Goal: Information Seeking & Learning: Learn about a topic

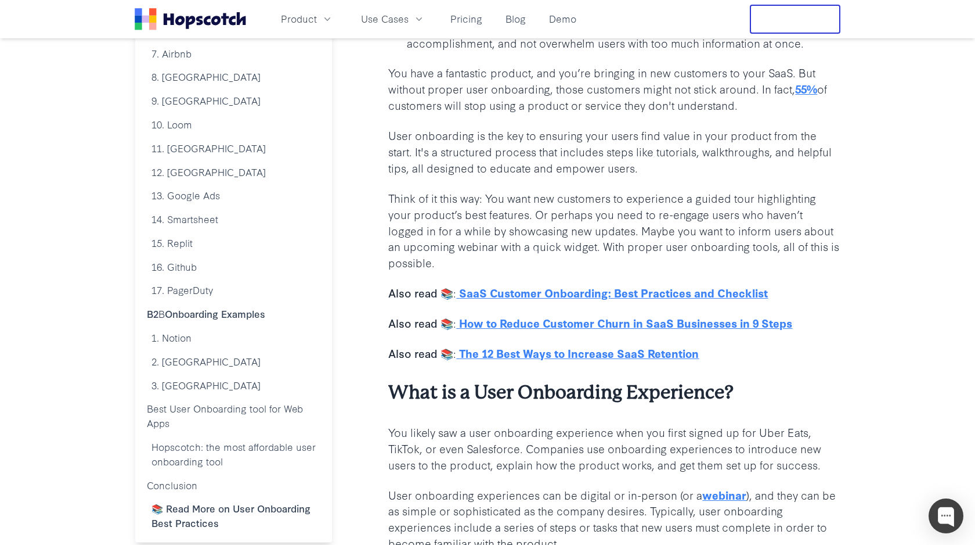
scroll to position [509, 0]
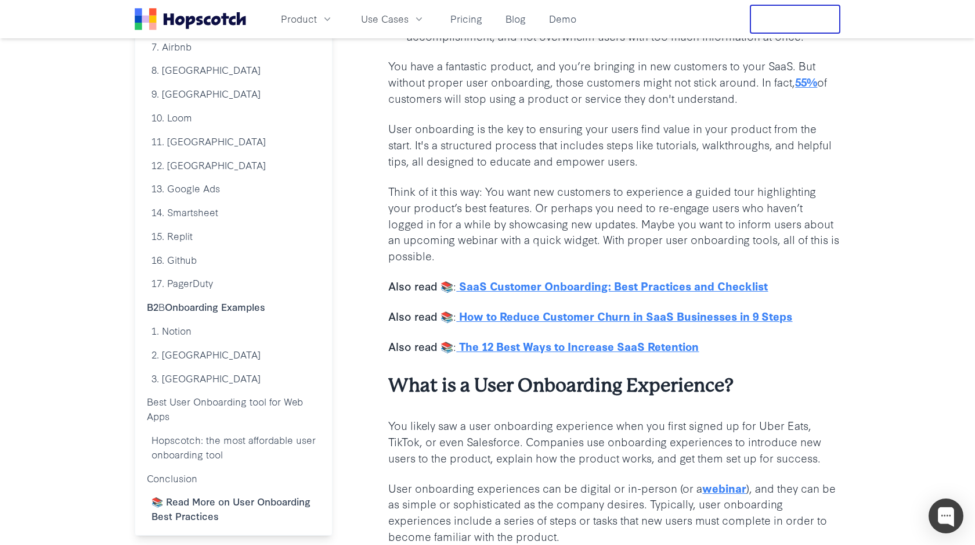
click at [611, 284] on u "SaaS Customer Onboarding: Best Practices and Checklist" at bounding box center [613, 285] width 309 height 16
click at [598, 319] on u "How to Reduce Customer Churn in SaaS Businesses in 9 Steps" at bounding box center [625, 316] width 333 height 16
click at [591, 352] on u "The 12 Best Ways to Increase SaaS Retention" at bounding box center [579, 346] width 240 height 16
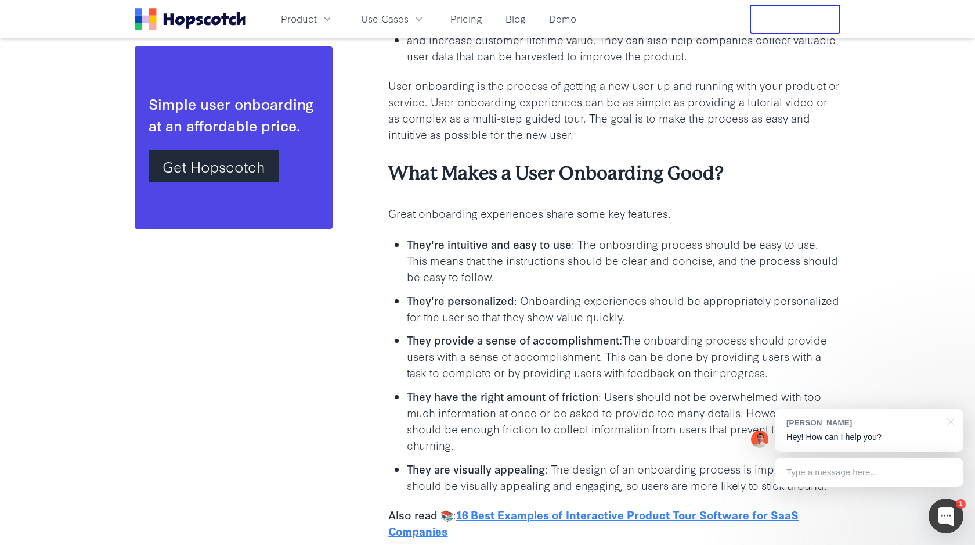
scroll to position [1147, 0]
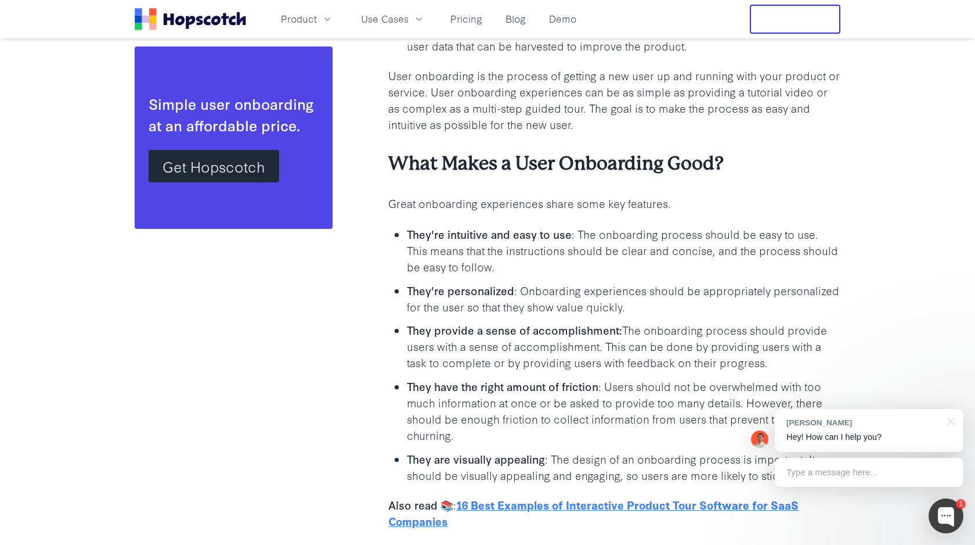
click at [585, 230] on p "They're intuitive and easy to use : The onboarding process should be easy to us…" at bounding box center [624, 250] width 434 height 49
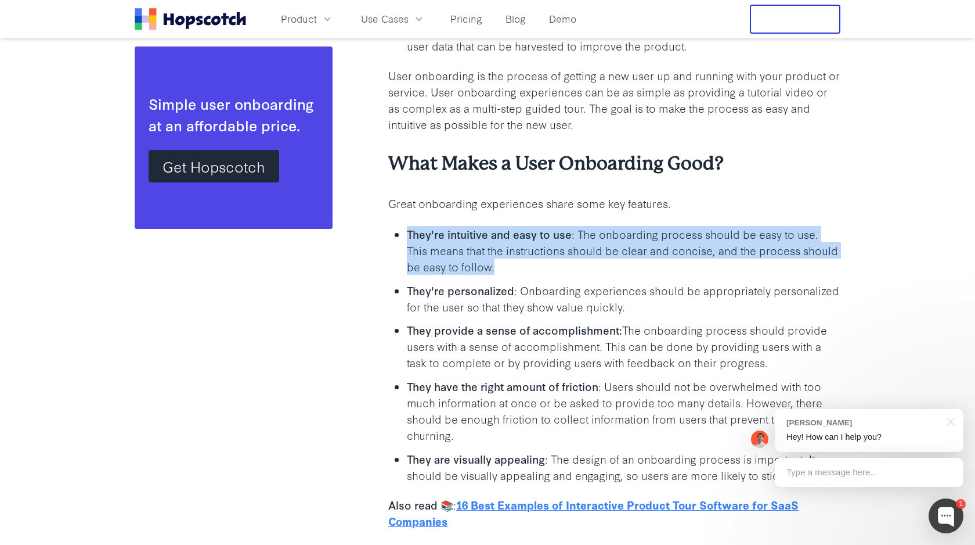
click at [585, 230] on p "They're intuitive and easy to use : The onboarding process should be easy to us…" at bounding box center [624, 250] width 434 height 49
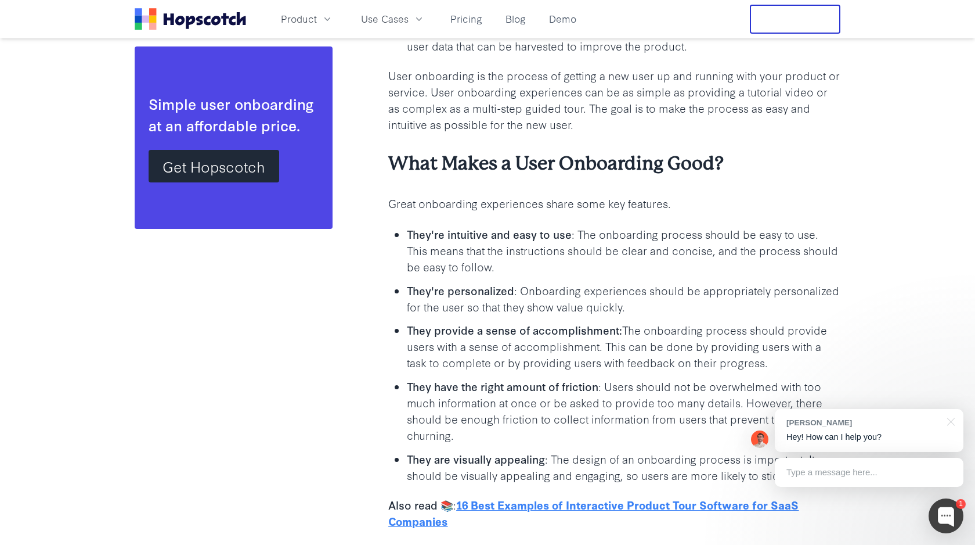
click at [582, 291] on p "They're personalized : Onboarding experiences should be appropriately personali…" at bounding box center [624, 298] width 434 height 33
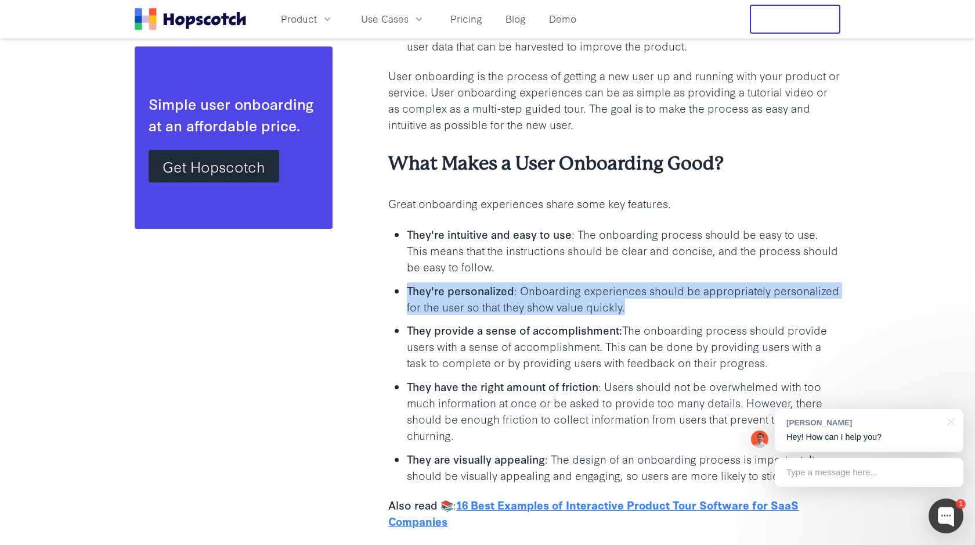
click at [582, 291] on p "They're personalized : Onboarding experiences should be appropriately personali…" at bounding box center [624, 298] width 434 height 33
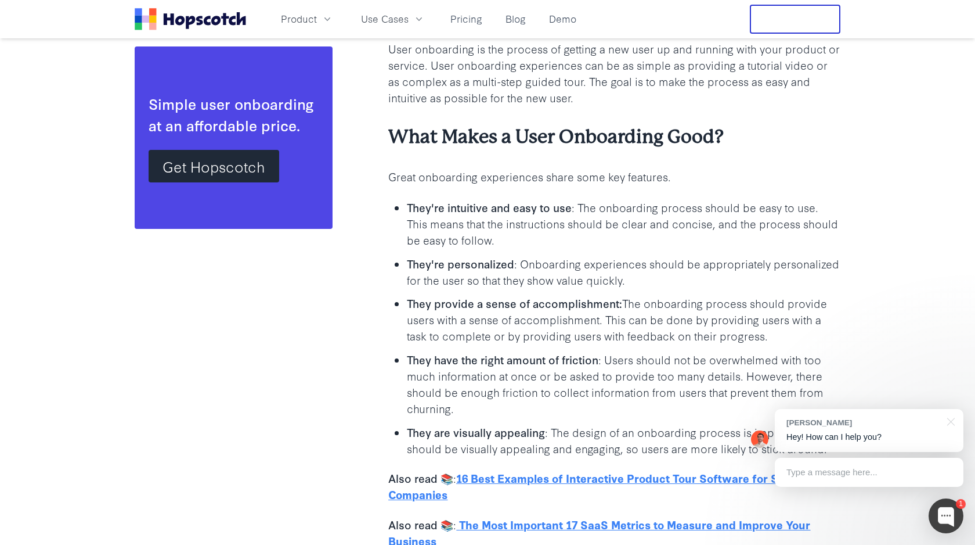
click at [580, 323] on p "They provide a sense of accomplishment: The onboarding process should provide u…" at bounding box center [624, 319] width 434 height 49
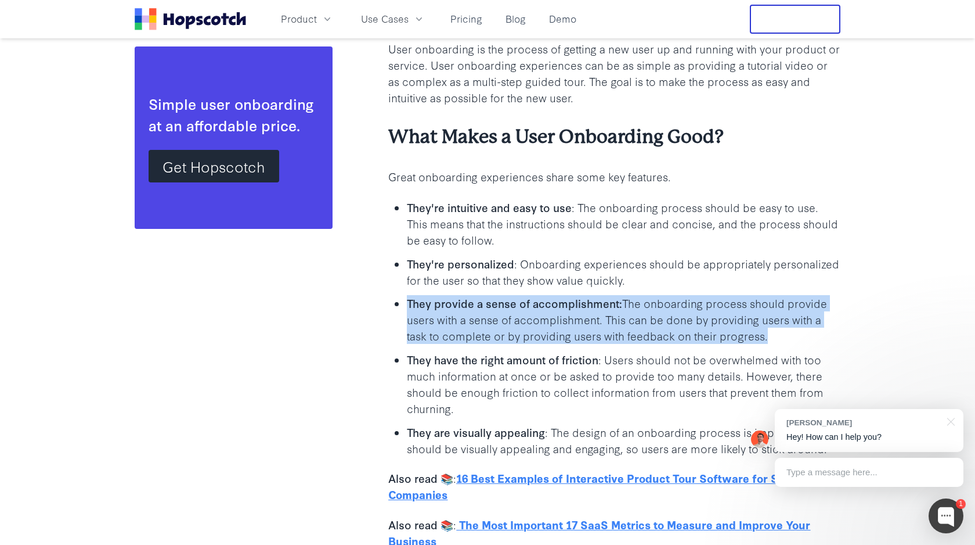
click at [580, 323] on p "They provide a sense of accomplishment: The onboarding process should provide u…" at bounding box center [624, 319] width 434 height 49
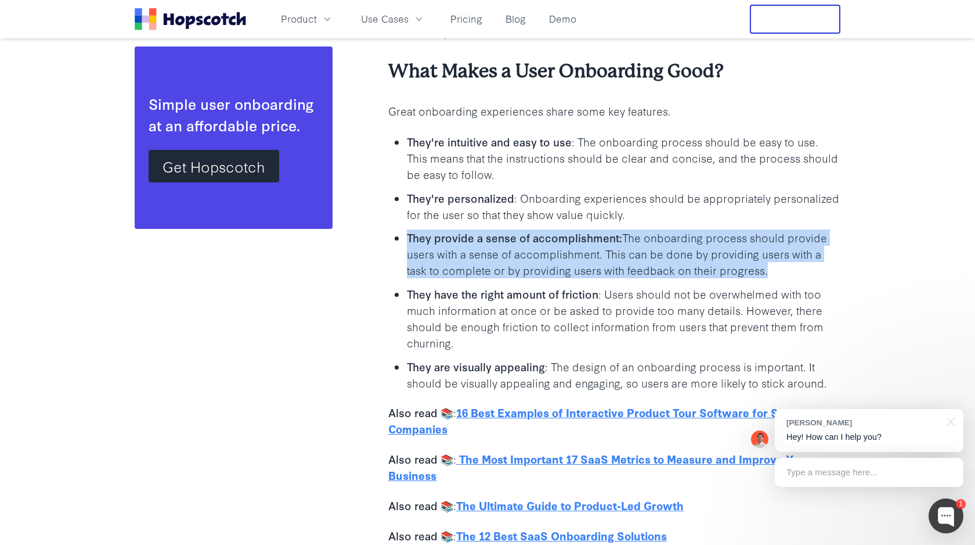
scroll to position [1242, 0]
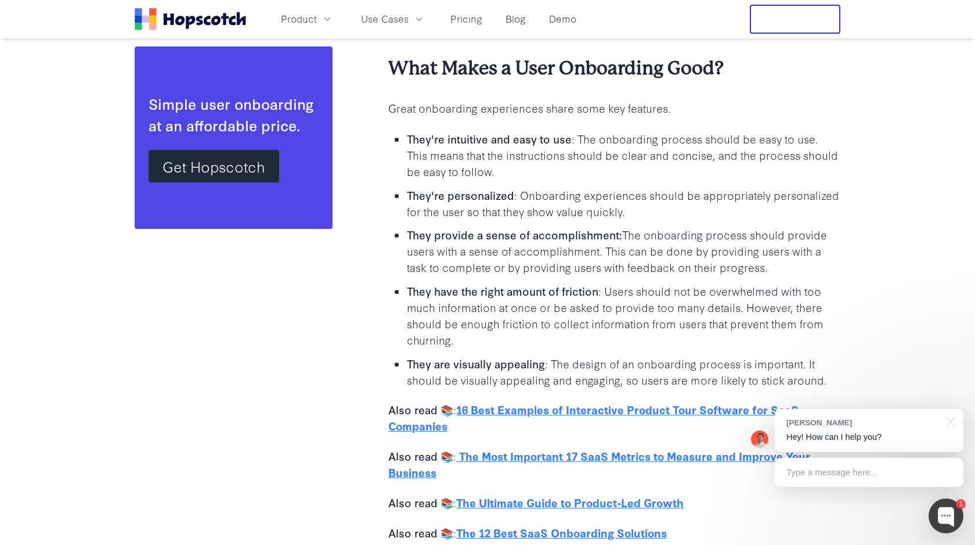
click at [578, 303] on p "They have the right amount of friction : Users should not be overwhelmed with t…" at bounding box center [624, 315] width 434 height 65
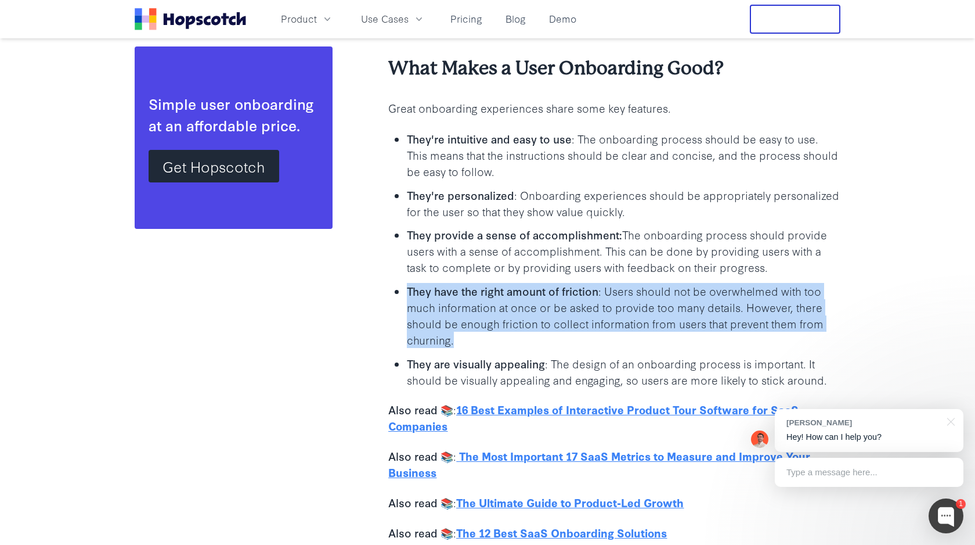
click at [578, 303] on p "They have the right amount of friction : Users should not be overwhelmed with t…" at bounding box center [624, 315] width 434 height 65
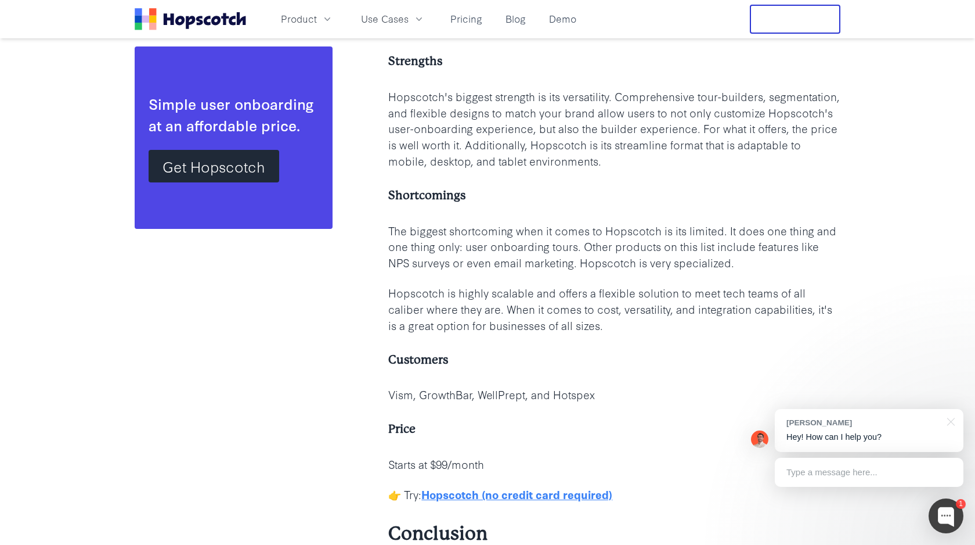
scroll to position [27899, 0]
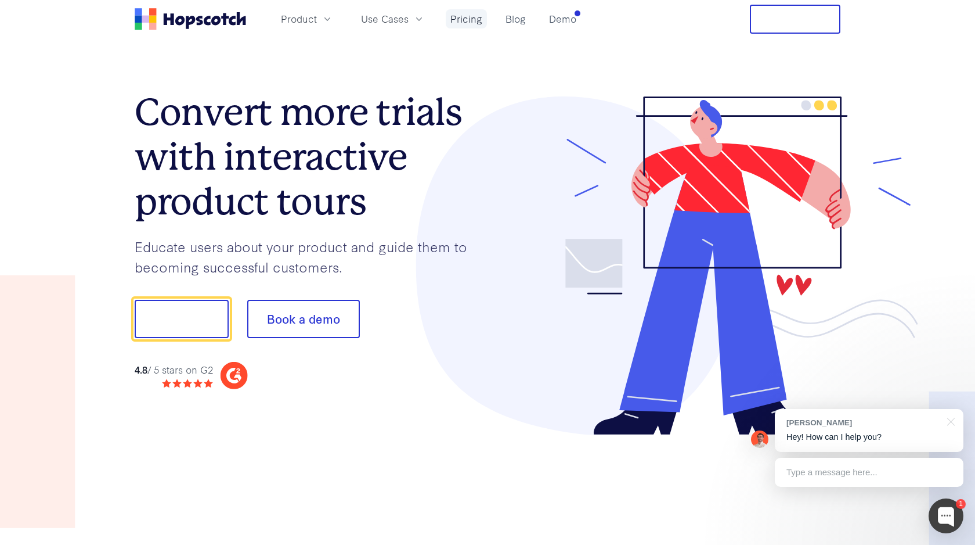
click at [464, 20] on link "Pricing" at bounding box center [466, 18] width 41 height 19
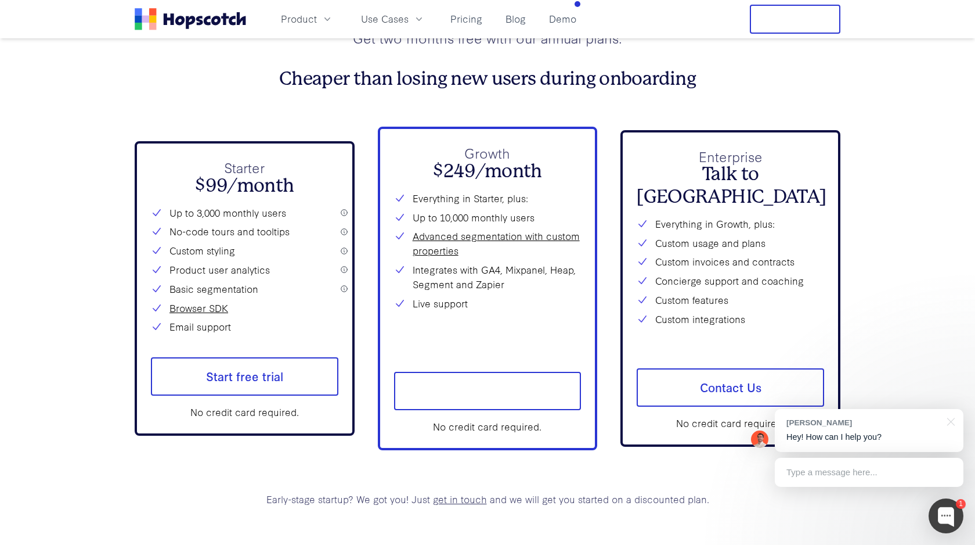
scroll to position [4212, 0]
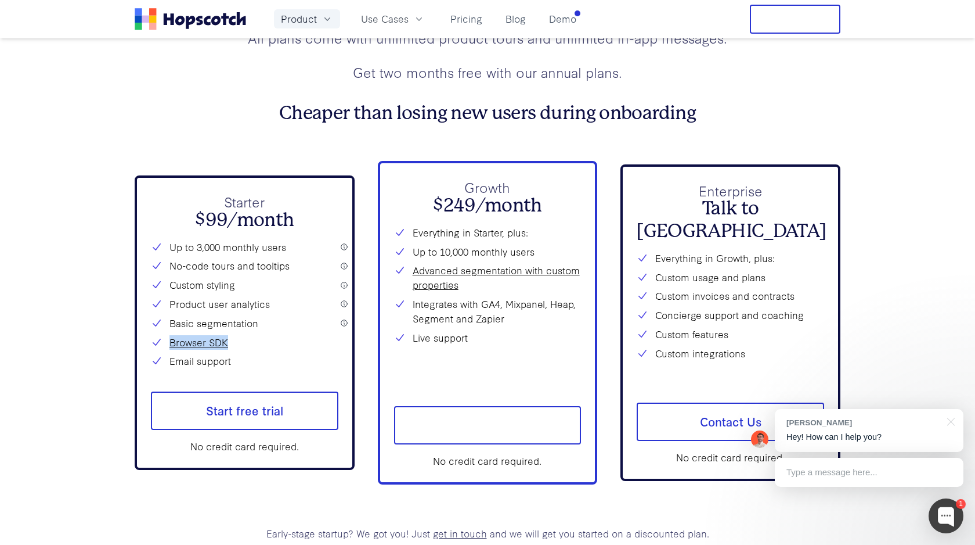
click at [326, 23] on icon "button" at bounding box center [328, 19] width 12 height 12
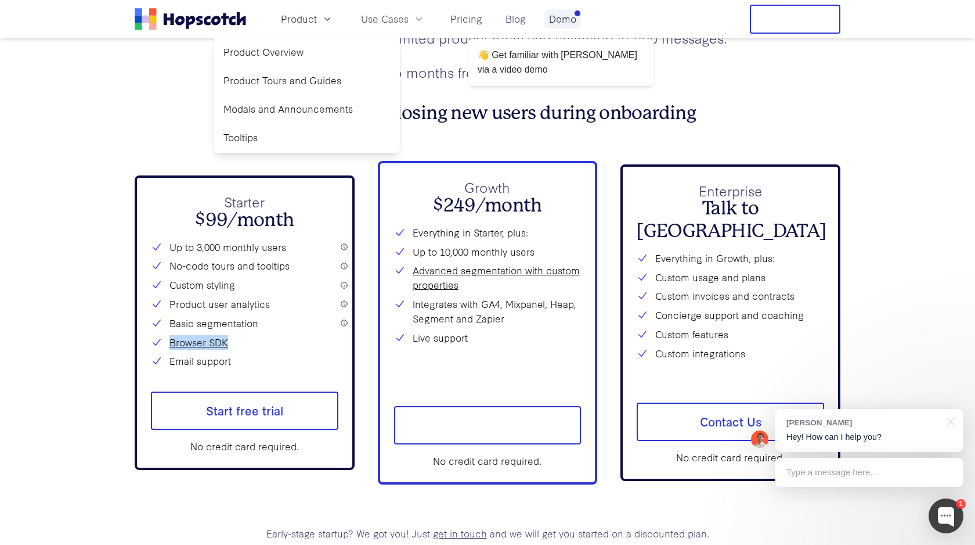
click at [556, 12] on link "Demo" at bounding box center [563, 18] width 37 height 19
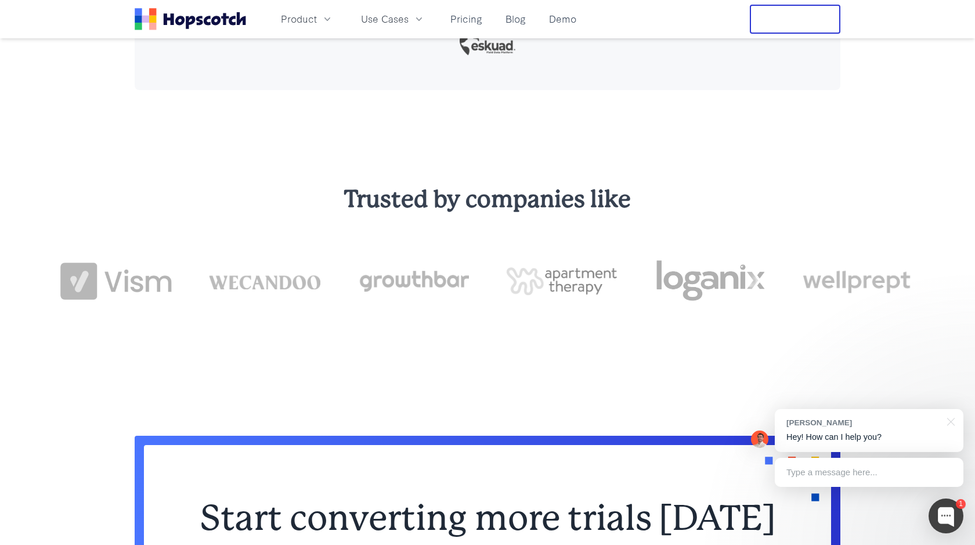
scroll to position [845, 0]
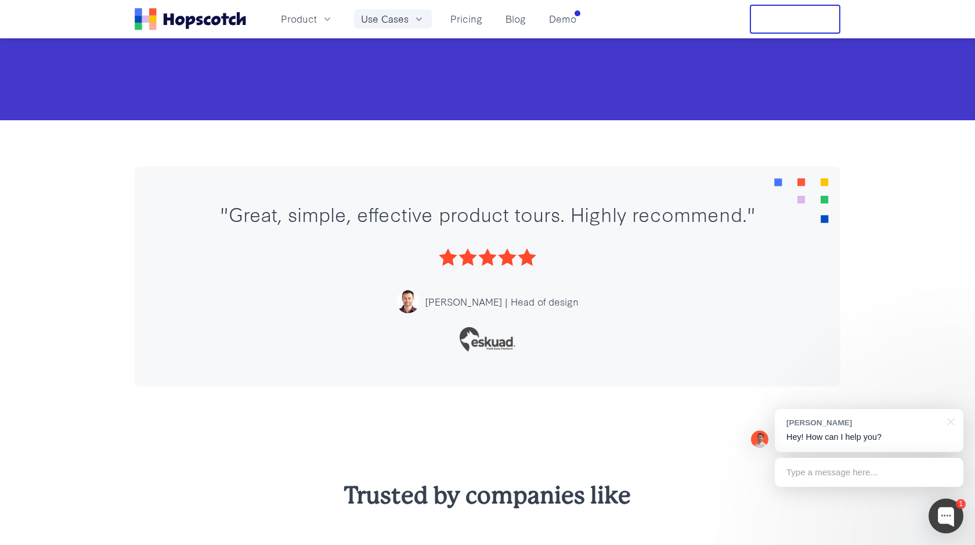
click at [409, 22] on button "Use Cases" at bounding box center [393, 18] width 78 height 19
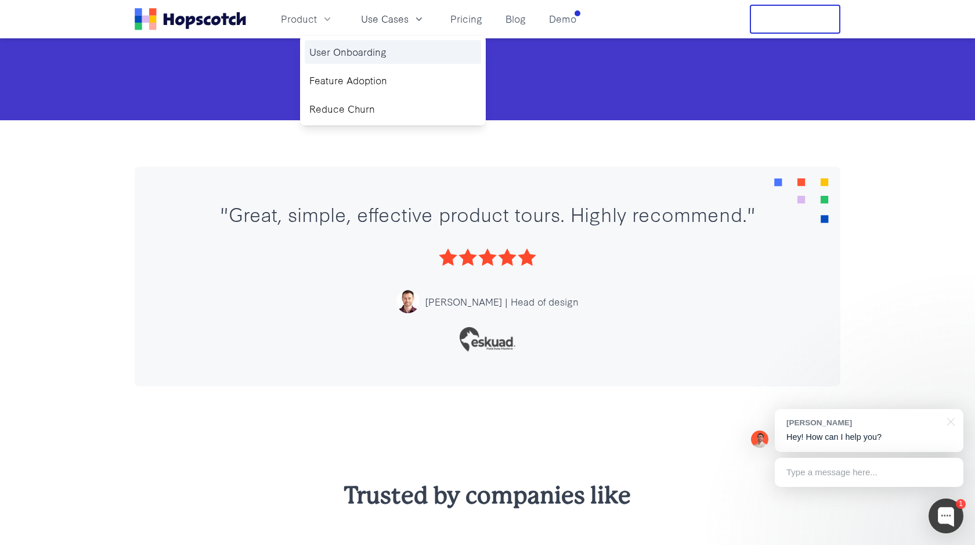
click at [358, 52] on link "User Onboarding" at bounding box center [393, 52] width 176 height 24
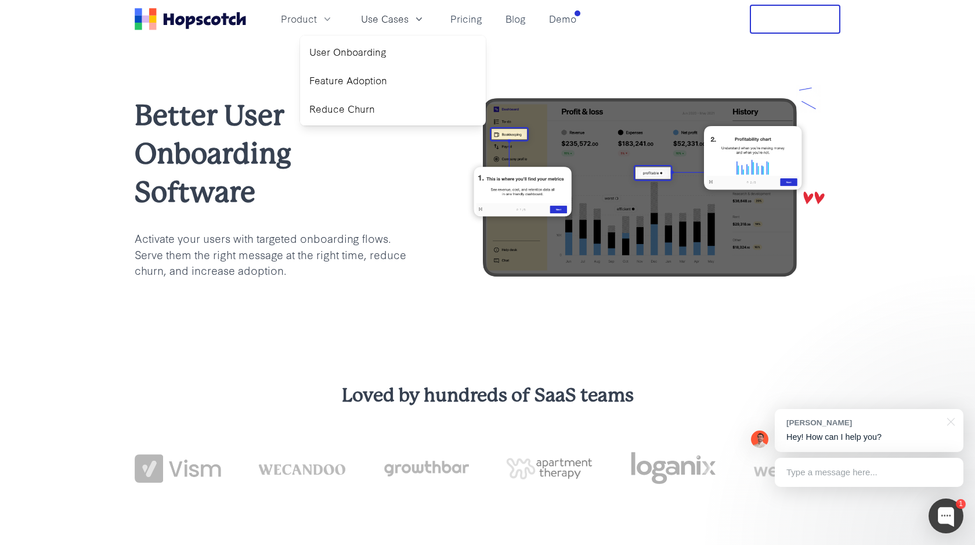
click at [238, 251] on p "Activate your users with targeted onboarding flows. Serve them the right messag…" at bounding box center [271, 254] width 272 height 49
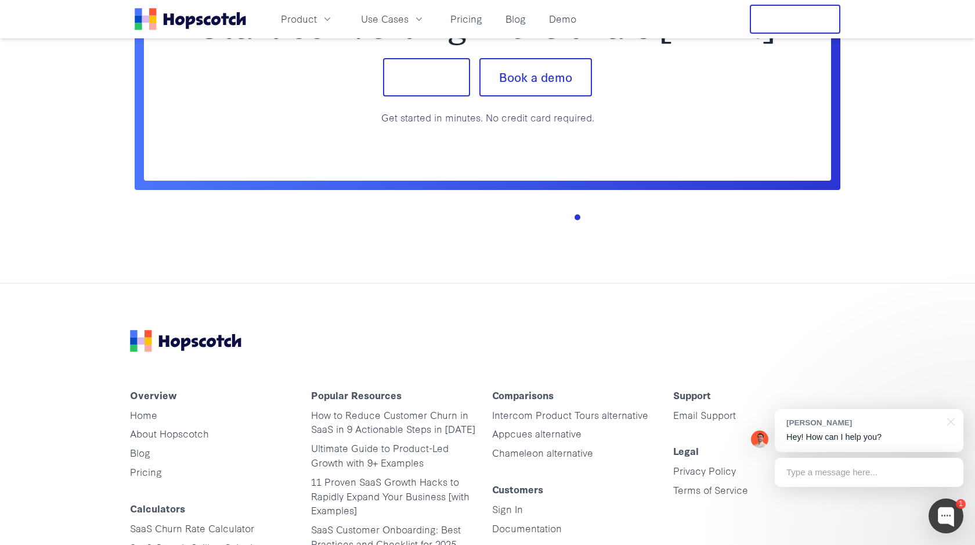
scroll to position [3145, 0]
